Goal: Information Seeking & Learning: Learn about a topic

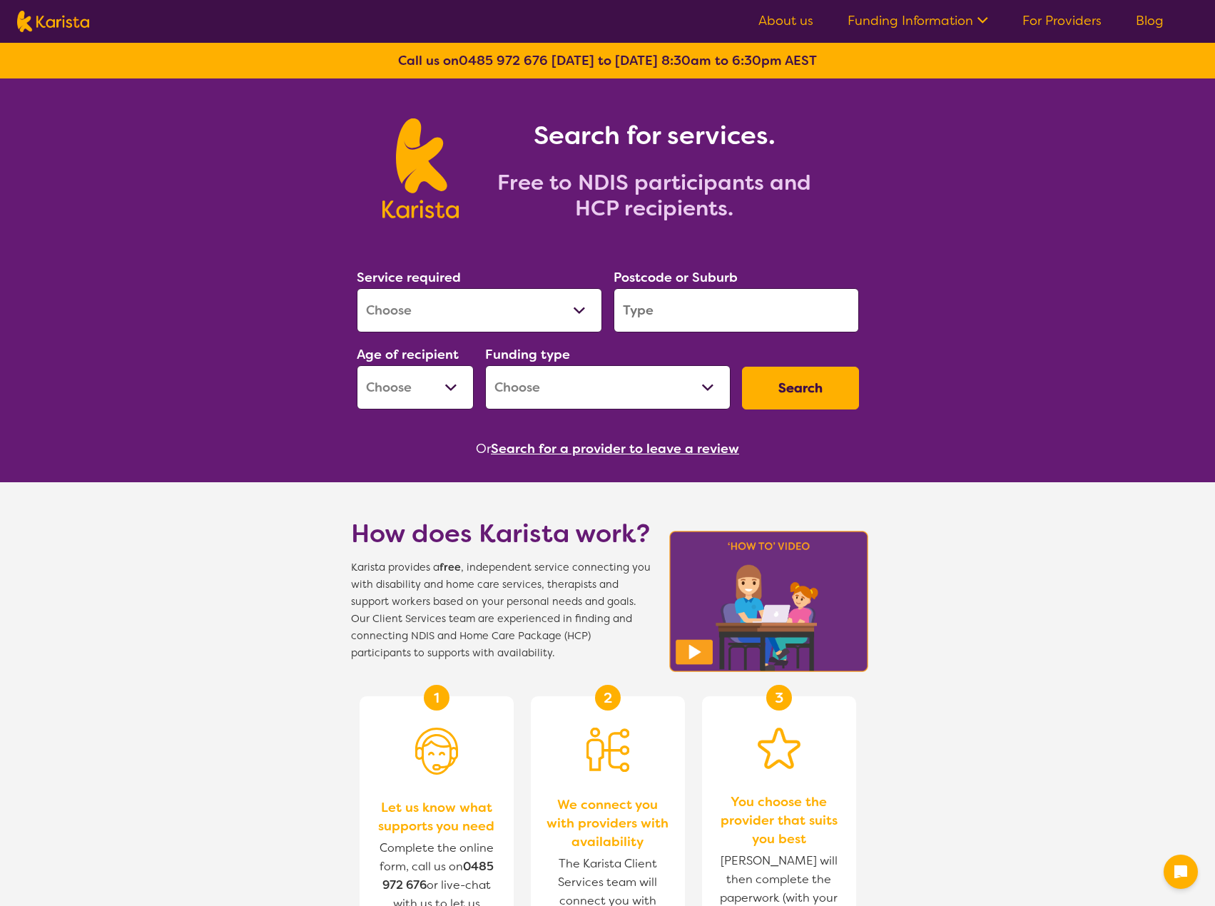
drag, startPoint x: 0, startPoint y: 0, endPoint x: 504, endPoint y: 304, distance: 588.4
click at [504, 304] on select "Allied Health Assistant Assessment ([MEDICAL_DATA] or [MEDICAL_DATA]) Behaviour…" at bounding box center [479, 310] width 245 height 44
select select "NDIS Plan management"
click at [357, 288] on select "Allied Health Assistant Assessment ([MEDICAL_DATA] or [MEDICAL_DATA]) Behaviour…" at bounding box center [479, 310] width 245 height 44
select select "NDIS"
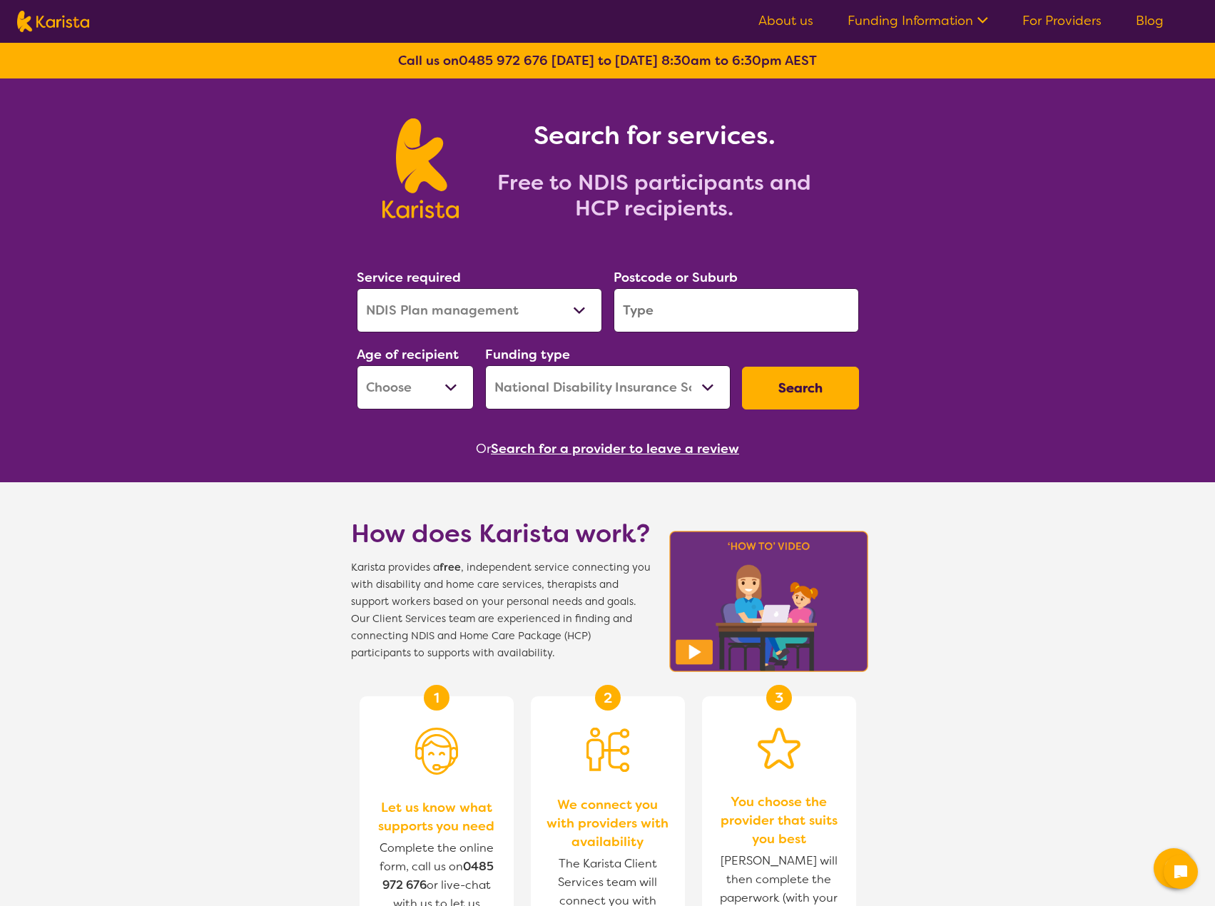
click at [475, 386] on div "Age of recipient Early Childhood - 0 to 9 Child - 10 to 11 Adolescent - 12 to 1…" at bounding box center [415, 376] width 128 height 77
click at [452, 390] on select "Early Childhood - 0 to 9 Child - 10 to 11 Adolescent - 12 to 17 Adult - 18 to 6…" at bounding box center [415, 387] width 117 height 44
drag, startPoint x: 452, startPoint y: 390, endPoint x: 522, endPoint y: 397, distance: 70.4
click at [452, 390] on select "Early Childhood - 0 to 9 Child - 10 to 11 Adolescent - 12 to 17 Adult - 18 to 6…" at bounding box center [415, 387] width 117 height 44
click at [595, 399] on select "Home Care Package (HCP) National Disability Insurance Scheme (NDIS) I don't know" at bounding box center [607, 387] width 245 height 44
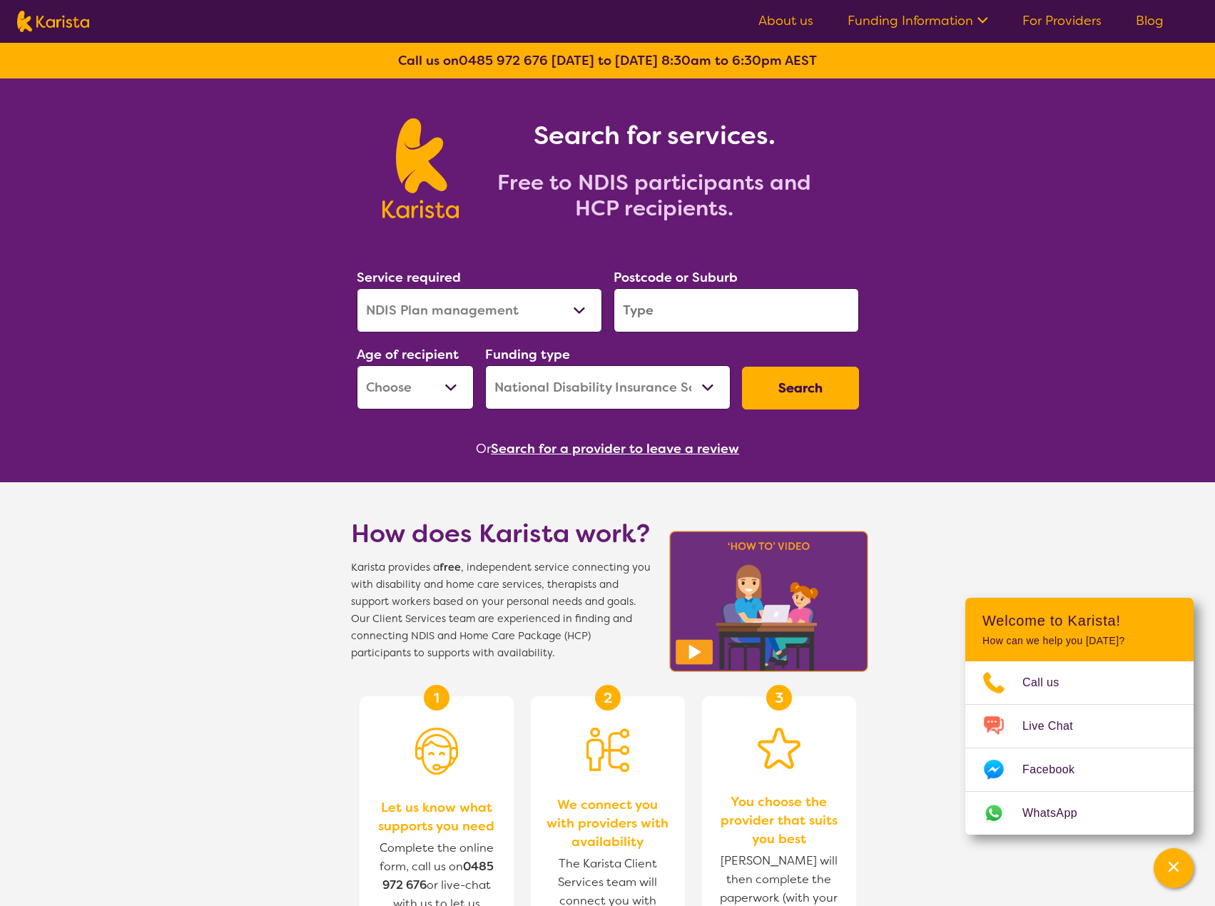
drag, startPoint x: 595, startPoint y: 398, endPoint x: 612, endPoint y: 384, distance: 21.8
click at [595, 398] on select "Home Care Package (HCP) National Disability Insurance Scheme (NDIS) I don't know" at bounding box center [607, 387] width 245 height 44
click at [791, 390] on button "Search" at bounding box center [800, 388] width 117 height 43
click at [727, 305] on input "search" at bounding box center [736, 310] width 245 height 44
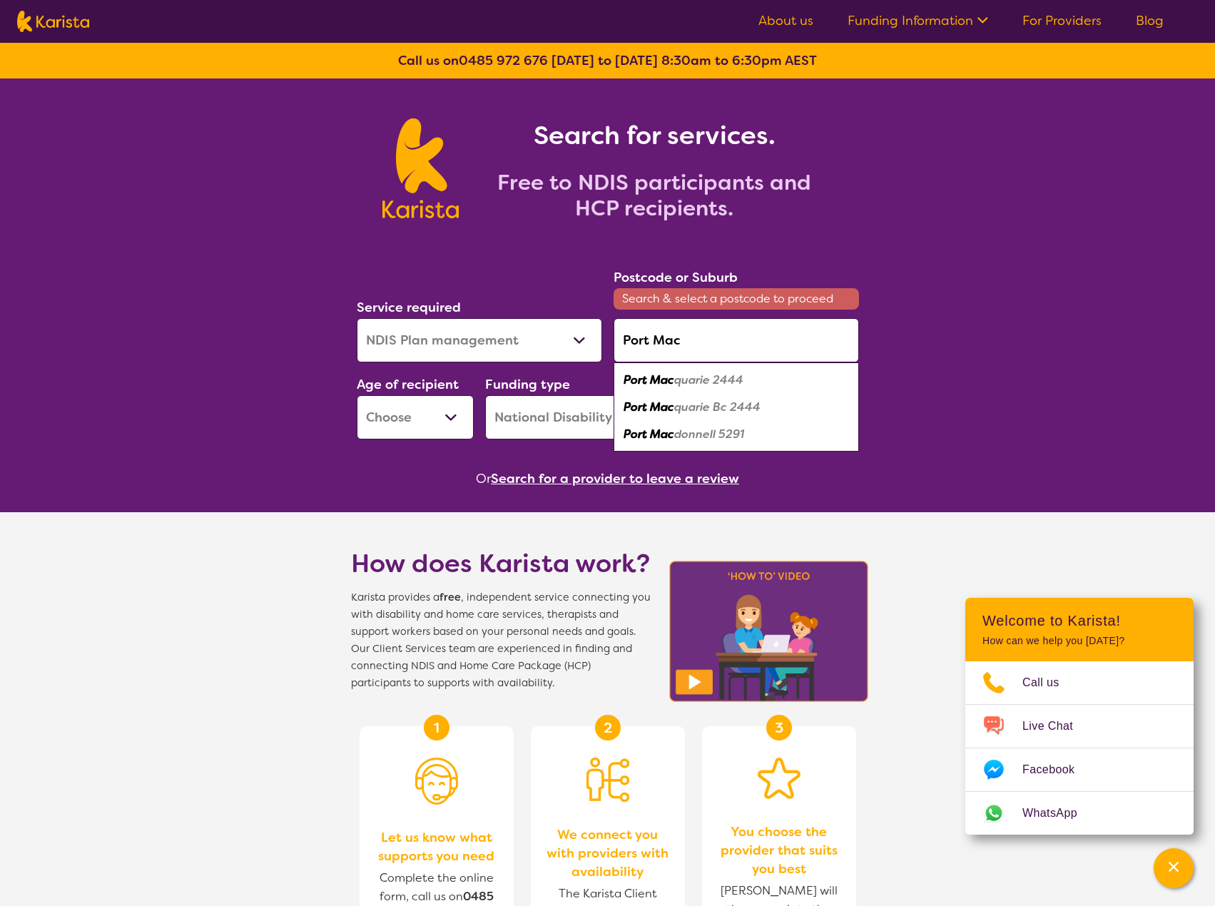
click at [704, 373] on em "quarie 2444" at bounding box center [708, 380] width 69 height 15
type input "2444"
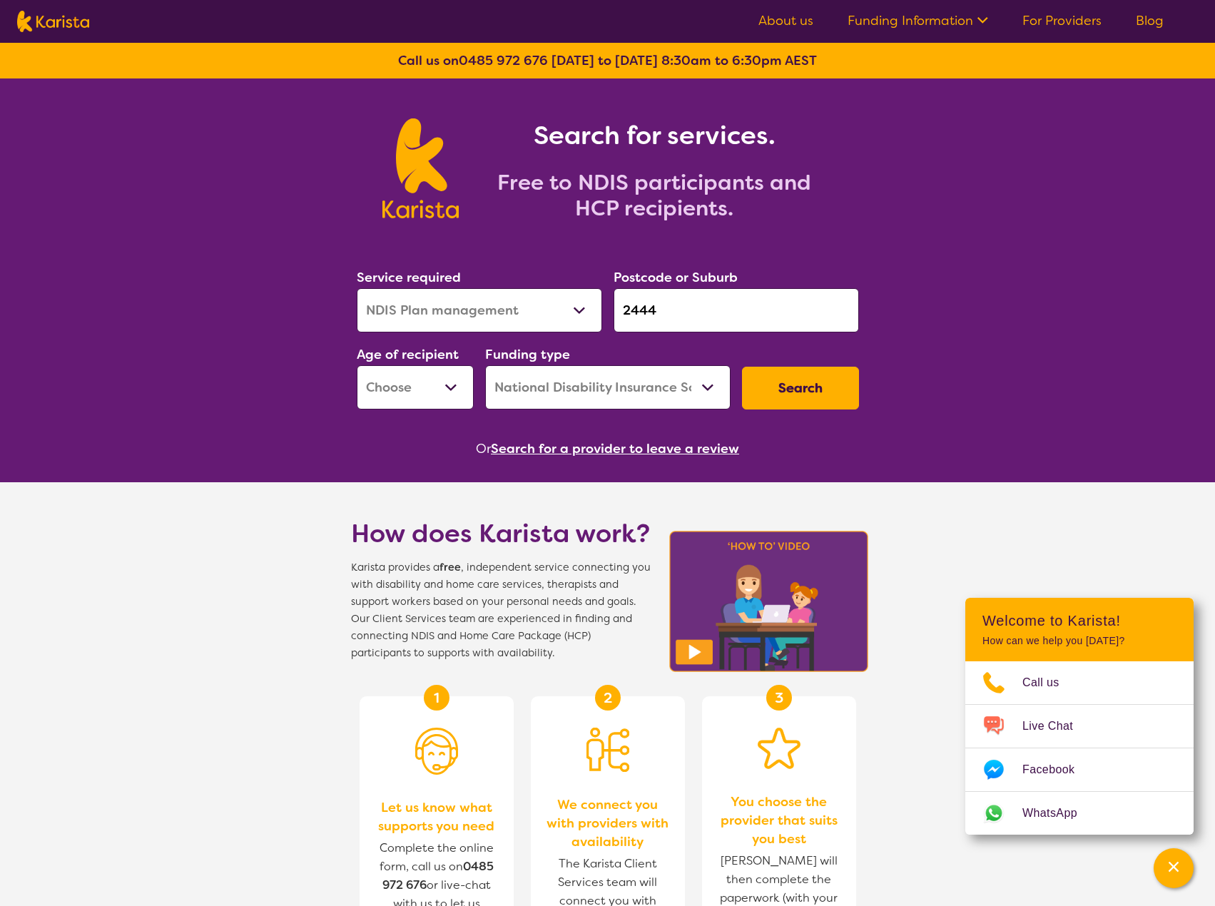
click at [796, 380] on button "Search" at bounding box center [800, 388] width 117 height 43
click at [380, 380] on select "Early Childhood - 0 to 9 Child - 10 to 11 Adolescent - 12 to 17 Adult - 18 to 6…" at bounding box center [415, 387] width 117 height 44
select select "AD"
click at [357, 365] on select "Early Childhood - 0 to 9 Child - 10 to 11 Adolescent - 12 to 17 Adult - 18 to 6…" at bounding box center [415, 387] width 117 height 44
click at [836, 383] on button "Search" at bounding box center [800, 388] width 117 height 43
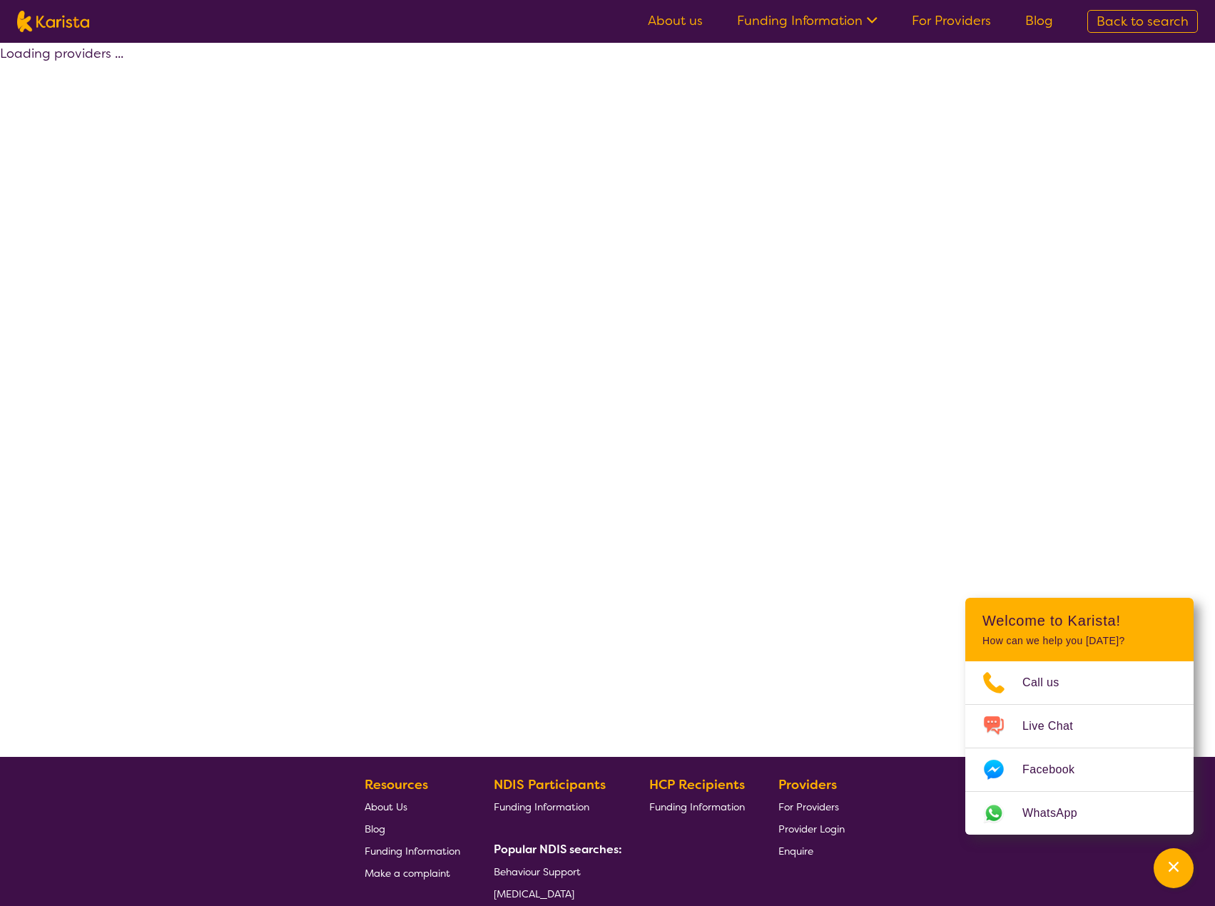
select select "by_score"
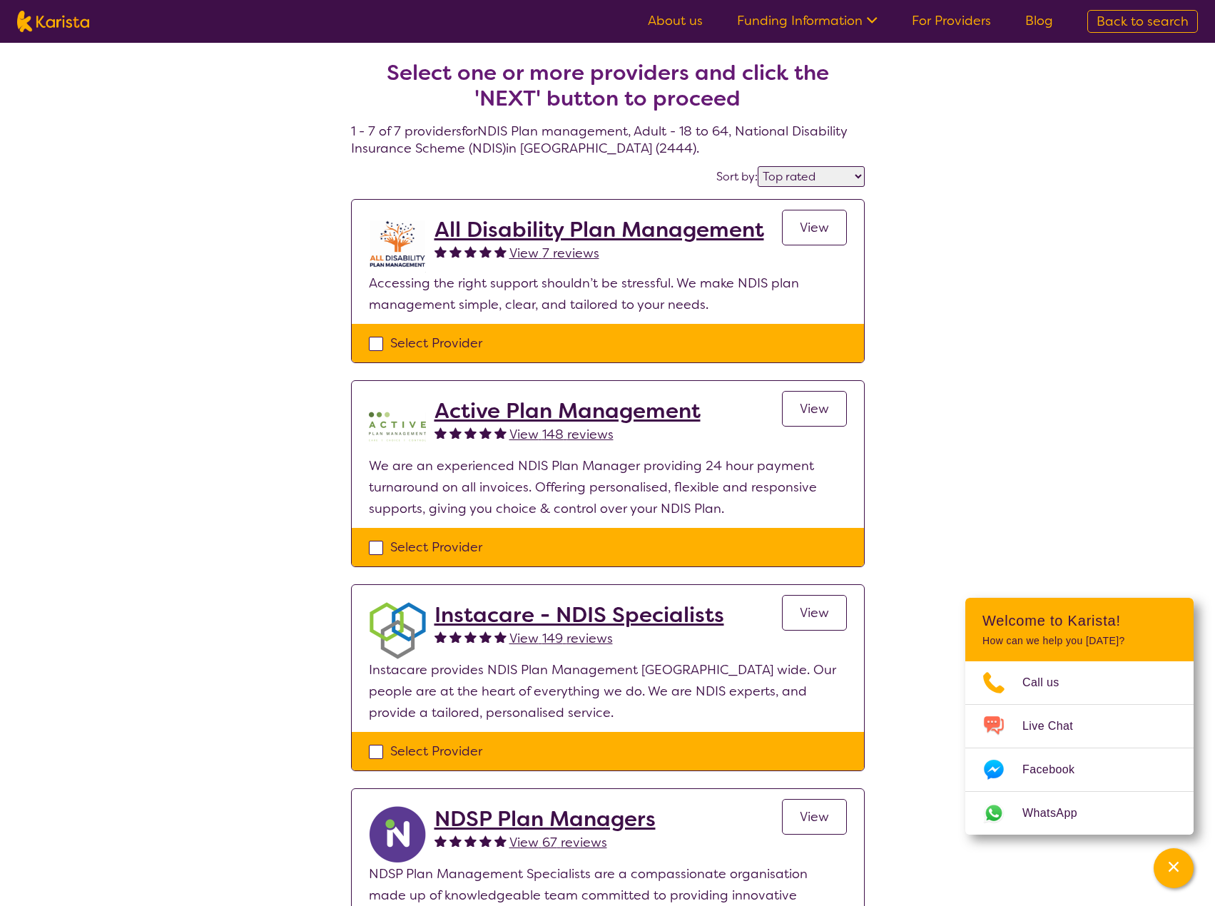
click at [972, 380] on div "Select one or more providers and click the 'NEXT' button to proceed 1 - 7 of 7 …" at bounding box center [607, 838] width 1215 height 1591
click at [608, 229] on h2 "All Disability Plan Management" at bounding box center [600, 230] width 330 height 26
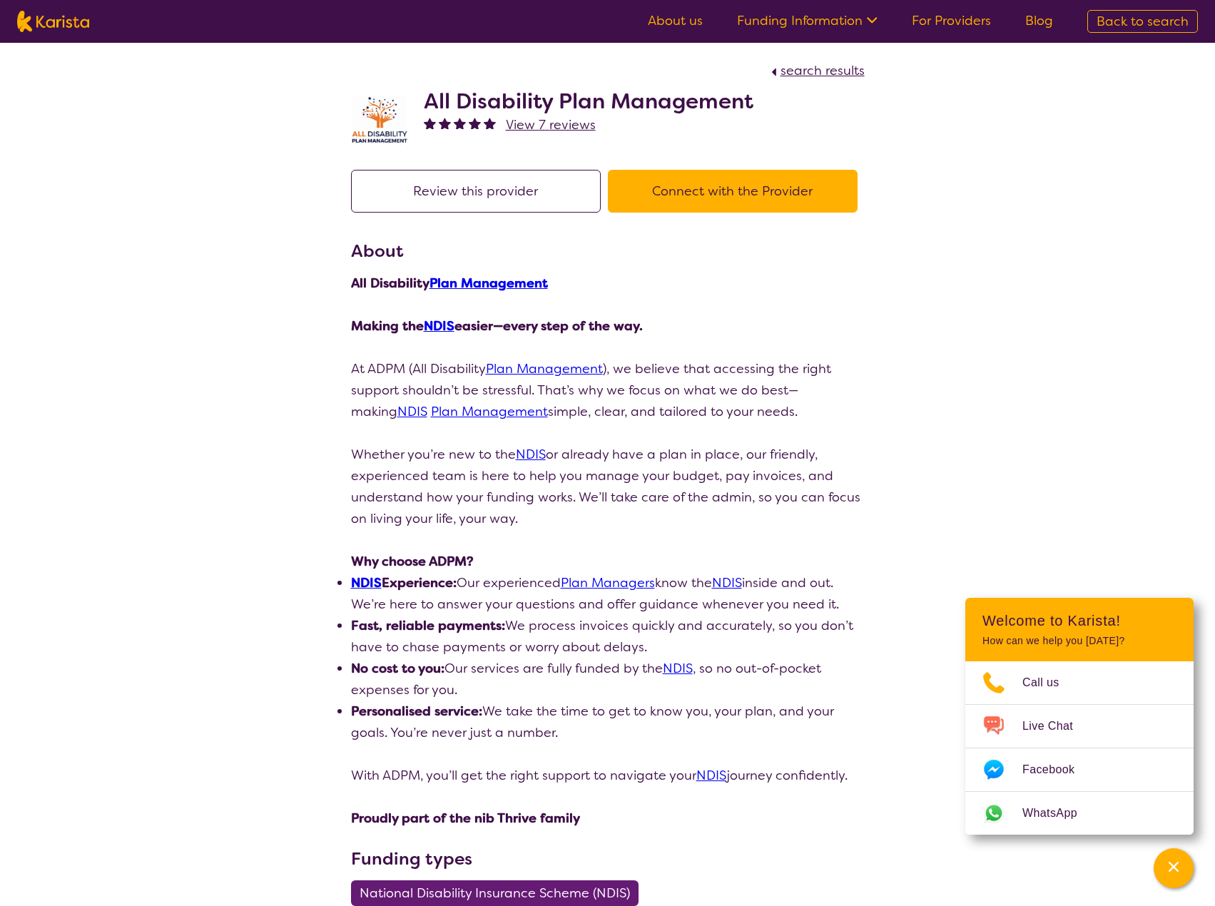
drag, startPoint x: 938, startPoint y: 466, endPoint x: 913, endPoint y: 74, distance: 393.2
